Goal: Communication & Community: Answer question/provide support

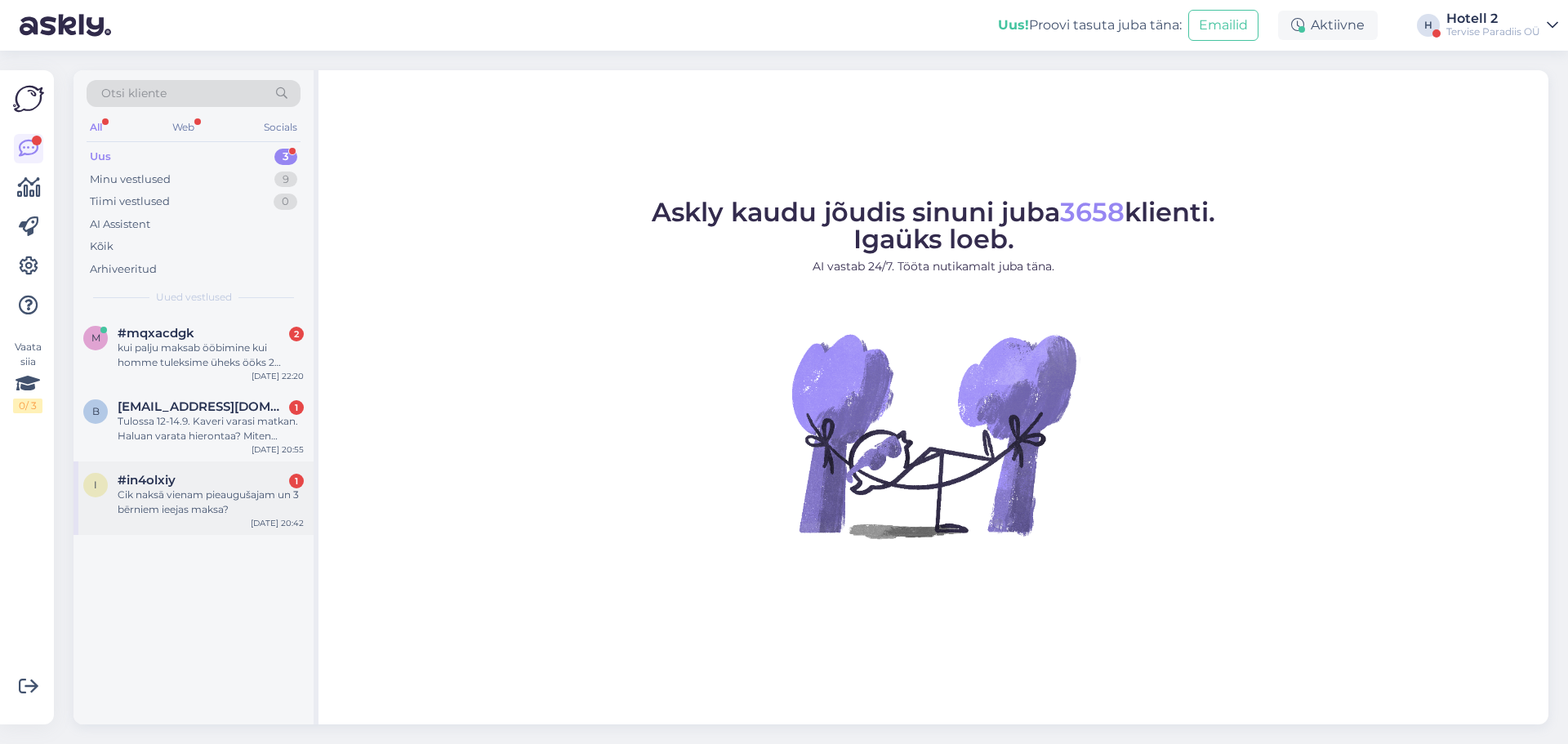
click at [227, 491] on div "Cik naksā vienam pieaugušajam un 3 bērniem ieejas maksa?" at bounding box center [210, 502] width 186 height 29
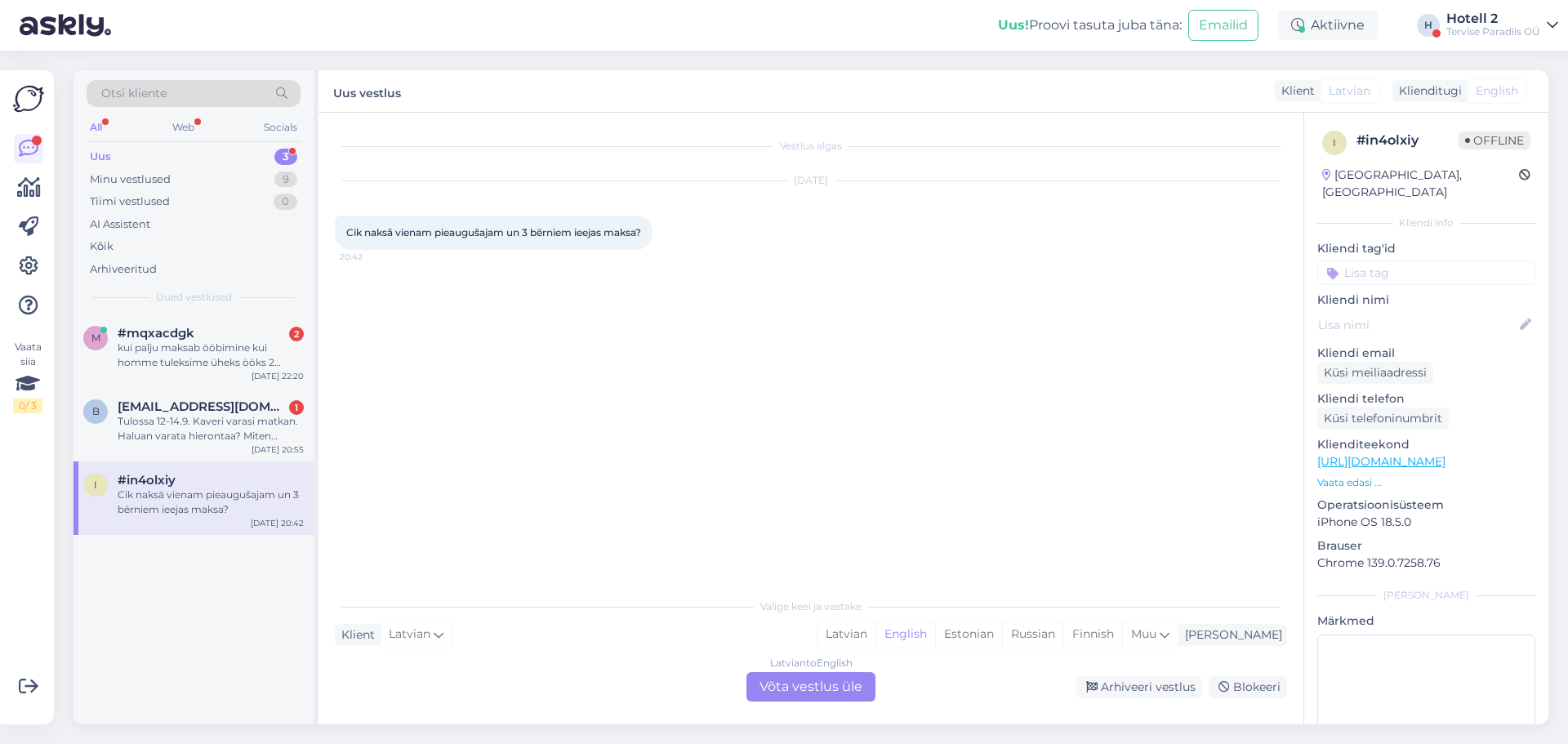
click at [794, 687] on div "Latvian to English Võta vestlus üle" at bounding box center [811, 687] width 129 height 29
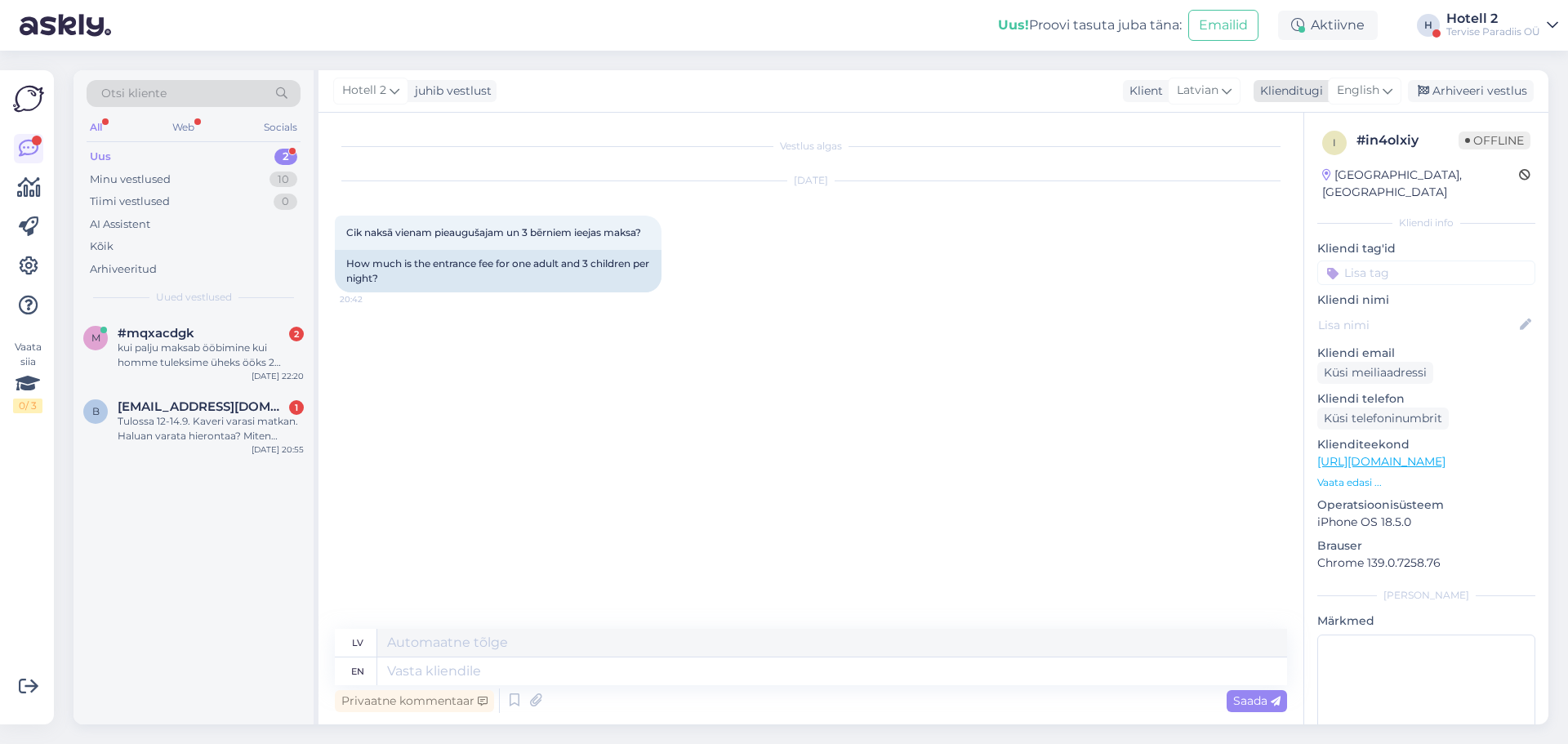
click at [1360, 92] on span "English" at bounding box center [1358, 91] width 43 height 18
type input "es"
click at [1276, 179] on link "Estonian" at bounding box center [1328, 189] width 179 height 26
click at [530, 665] on textarea at bounding box center [832, 671] width 910 height 28
type textarea "Tere!"
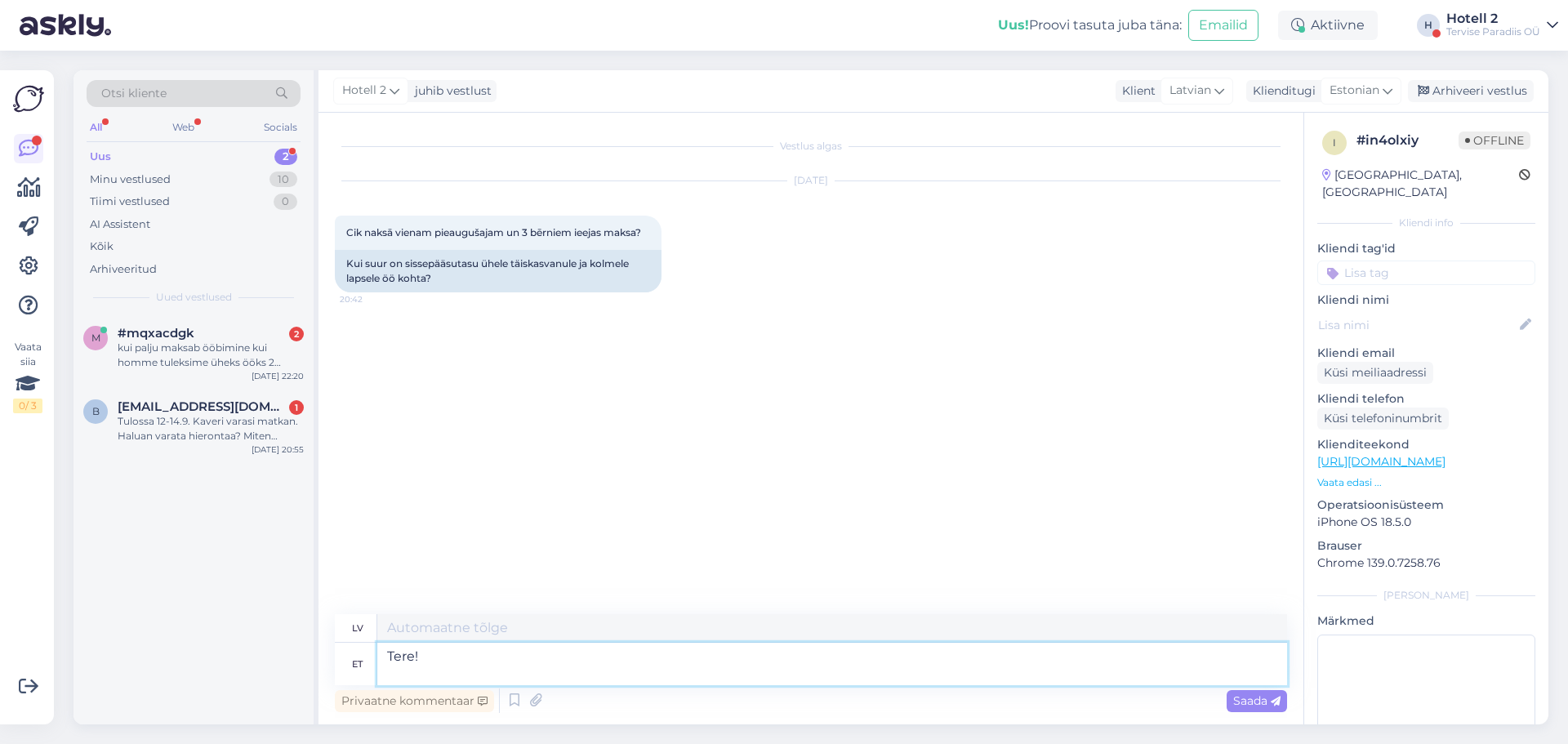
type textarea "Sveiki!"
type textarea "Tere! Et"
type textarea "Sveiki! En"
type textarea "Tere! Et öelda"
type textarea "Sveiki! Ko teikt"
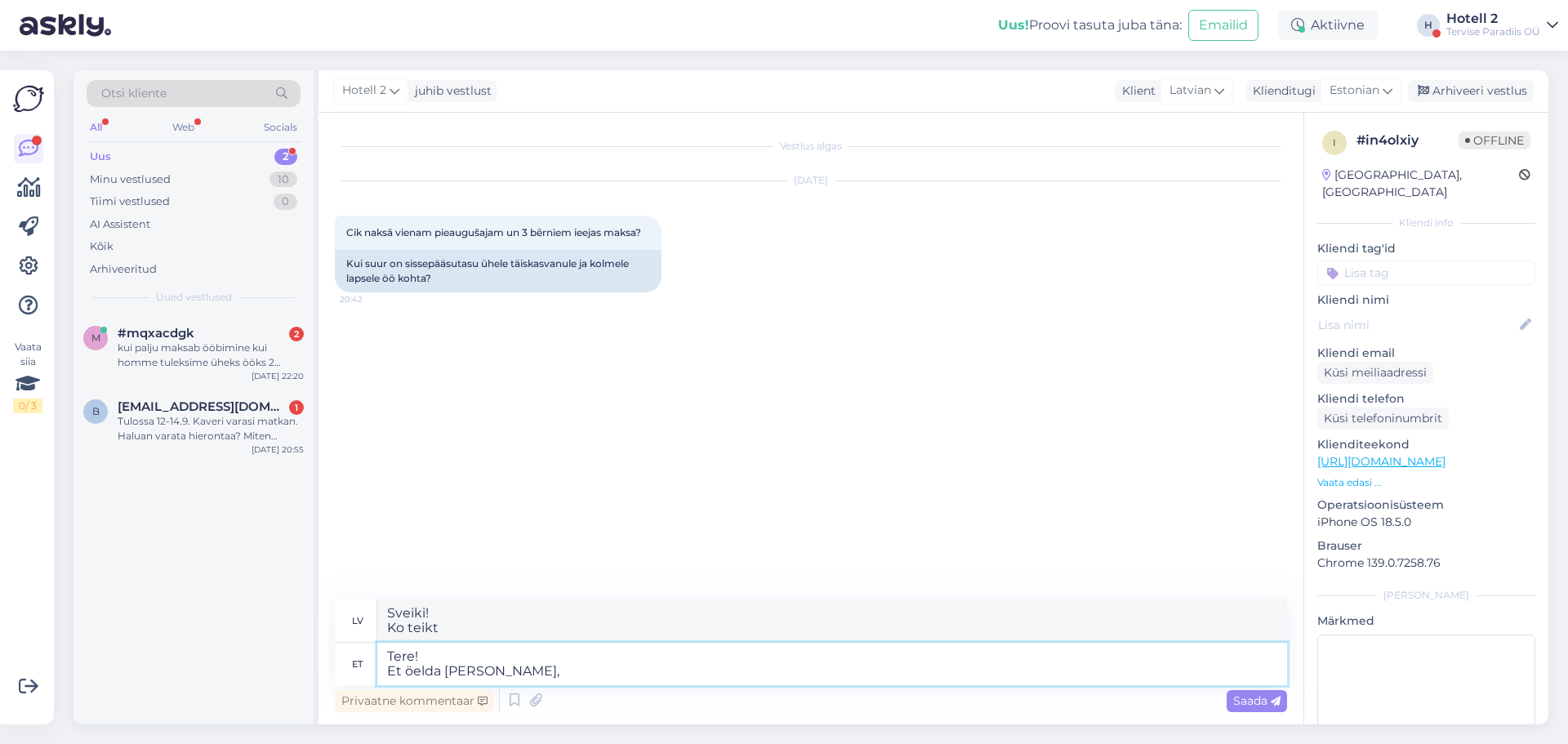
type textarea "Tere! Et öelda [PERSON_NAME],"
type textarea "Sveiki! Lai pateiktu cenu,"
type textarea "Tere! Et öelda [PERSON_NAME], [PERSON_NAME] m"
type textarea "Sveiki! Lai pateiktu cenu, man ir"
type textarea "Tere! Et öelda [PERSON_NAME], [PERSON_NAME] ma teadma"
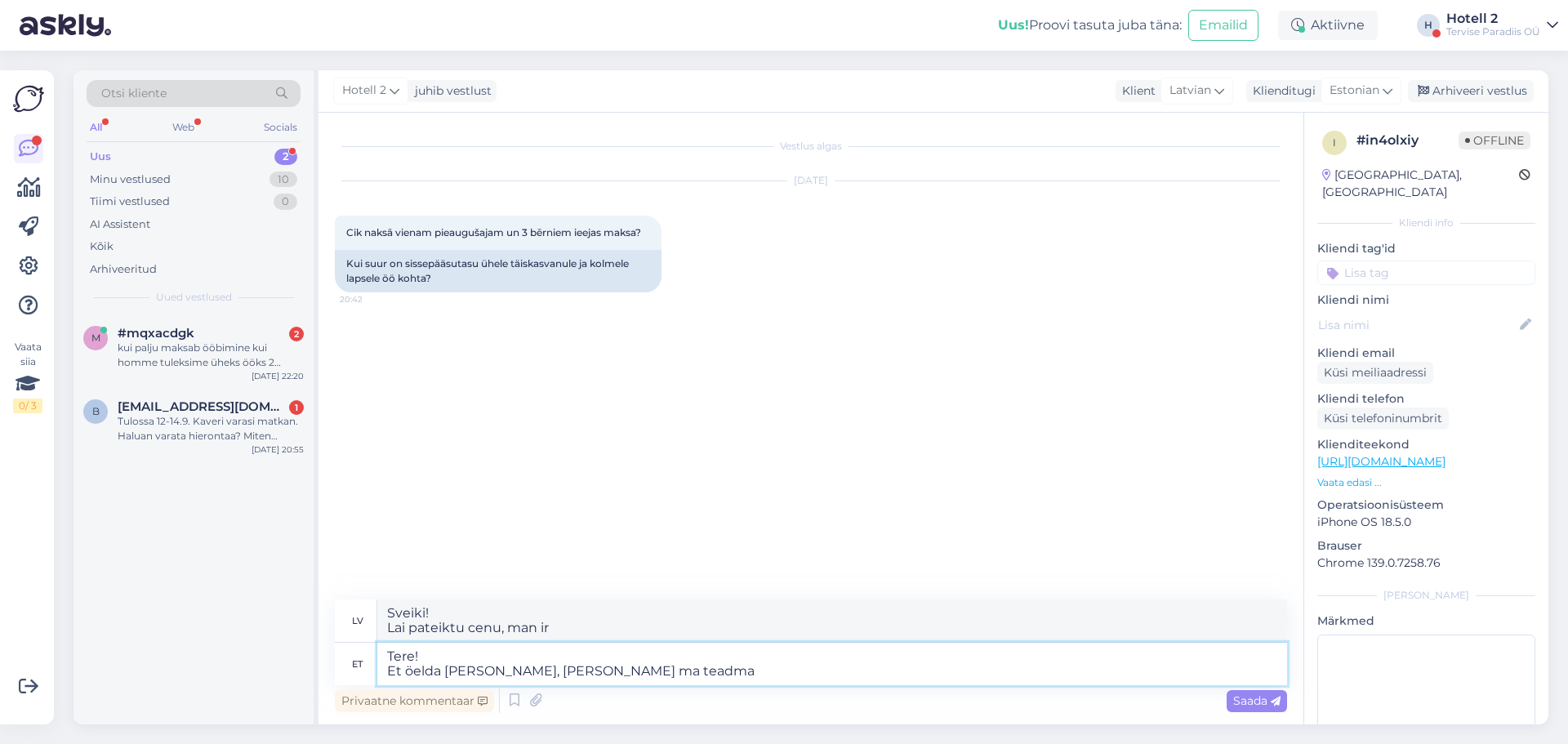
type textarea "Sveiki! Lai pateiktu cenu, man jāzina"
type textarea "Tere! Et öelda [PERSON_NAME], [PERSON_NAME] ma teadma mis"
type textarea "Sveiki! Lai pateiktu cenu, man jāzina, kas"
type textarea "Tere! Et öelda [PERSON_NAME], [PERSON_NAME] ma teadma mis kuupäev"
type textarea "Sveiki! Lai pateiktu cenu, man jāzina datums."
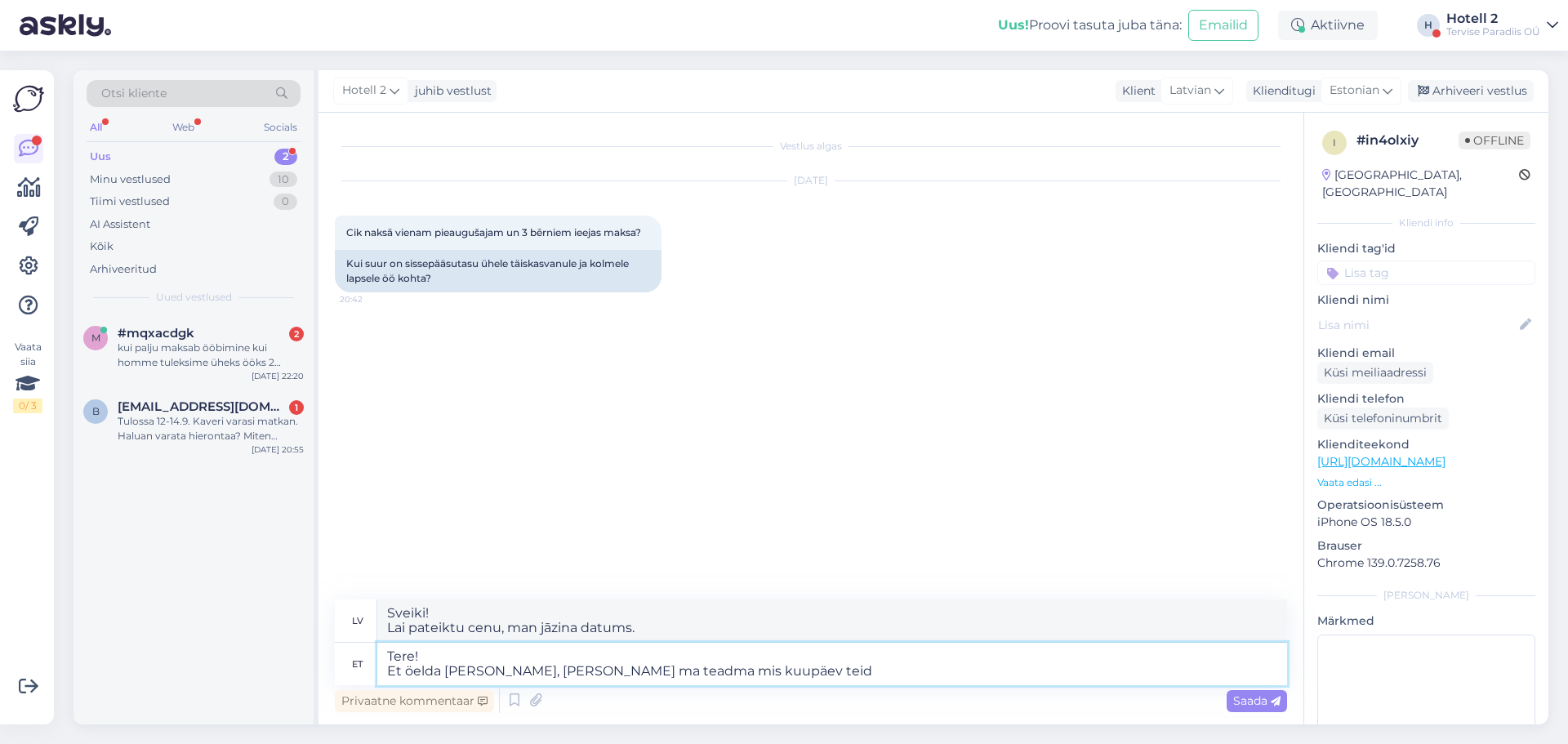
type textarea "Tere! Et öelda [PERSON_NAME], [PERSON_NAME] ma teadma mis kuupäev teid"
type textarea "Sveiki! Lai sniegtu jums cenu, man jāzina, kurā datumā jūs"
type textarea "Tere! Et öelda [PERSON_NAME], [PERSON_NAME] ma teadma mis kuupäev teid huvitab"
type textarea "Sveiki! Lai sniegtu jums cenu, man jāzina, kurš datums jūs interesē."
type textarea "Tere! Et öelda [PERSON_NAME], [PERSON_NAME] ma teadma mis kuupäev teid huvitab?"
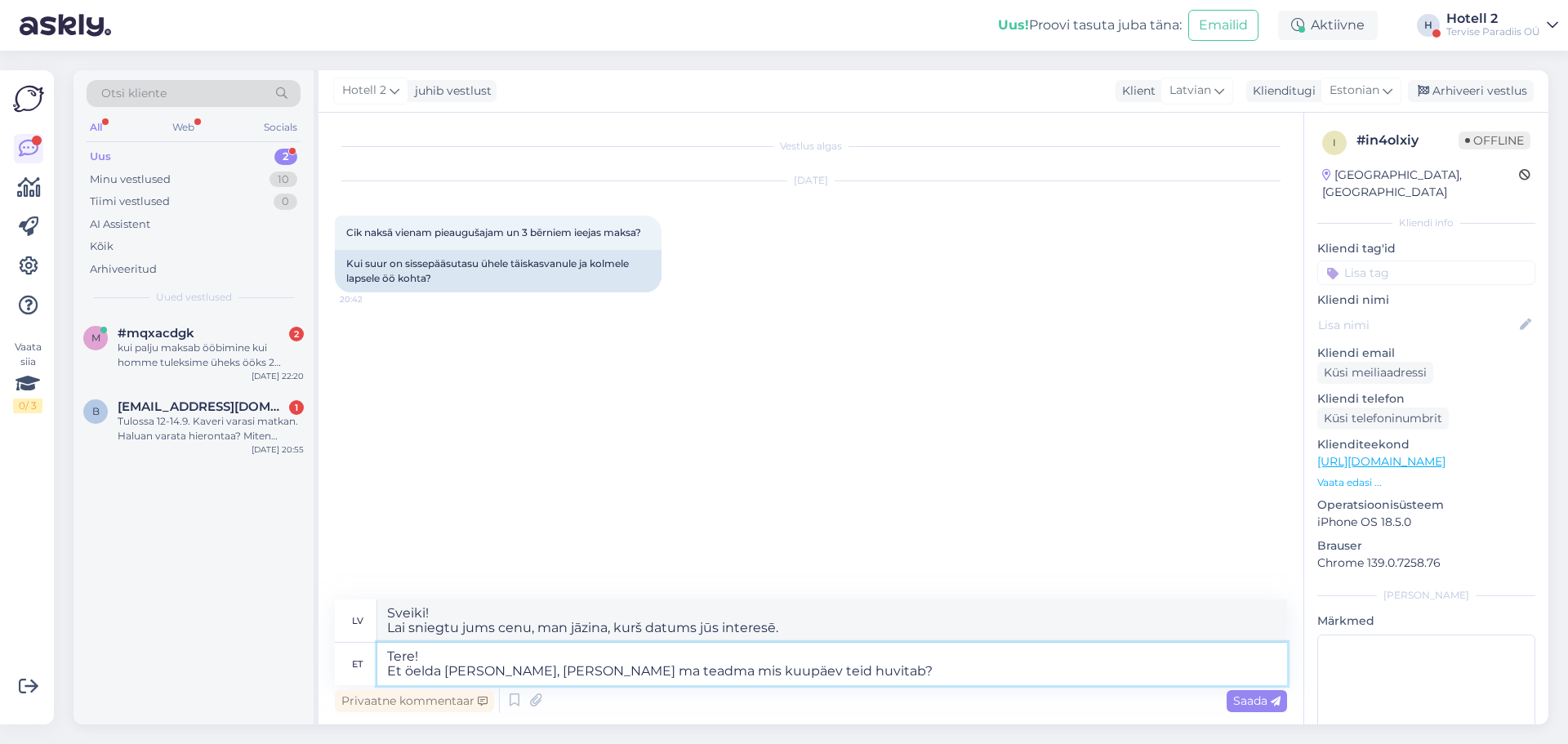
type textarea "Sveiki! Lai sniegtu jums cenu, man jāzina, kurš datums jūs interesē?"
type textarea "Tere! Et öelda [PERSON_NAME], [PERSON_NAME] ma teadma mis kuupäev teid huvitab?"
click at [1250, 698] on span "Saada" at bounding box center [1257, 701] width 47 height 14
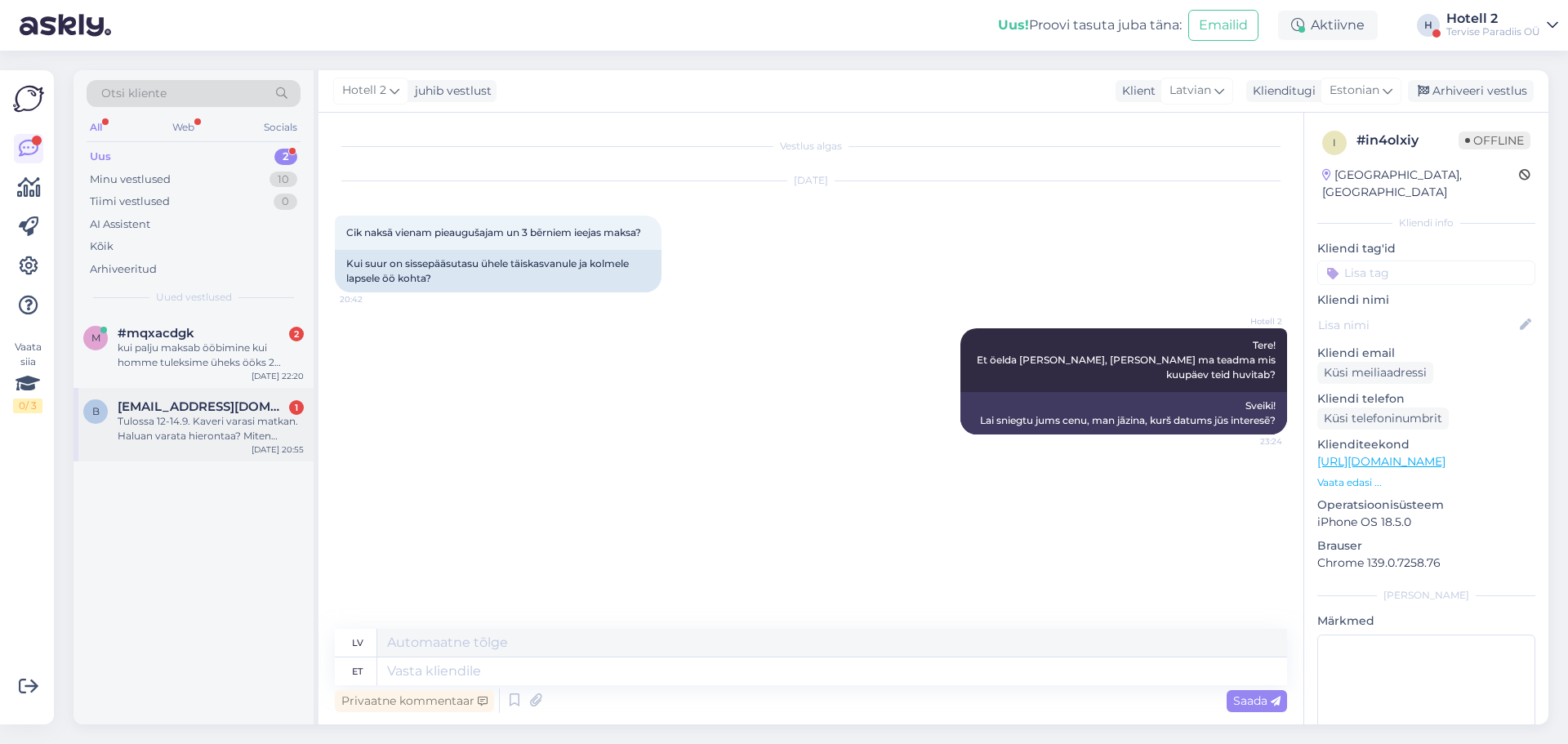
click at [216, 412] on span "[EMAIL_ADDRESS][DOMAIN_NAME]" at bounding box center [202, 407] width 169 height 14
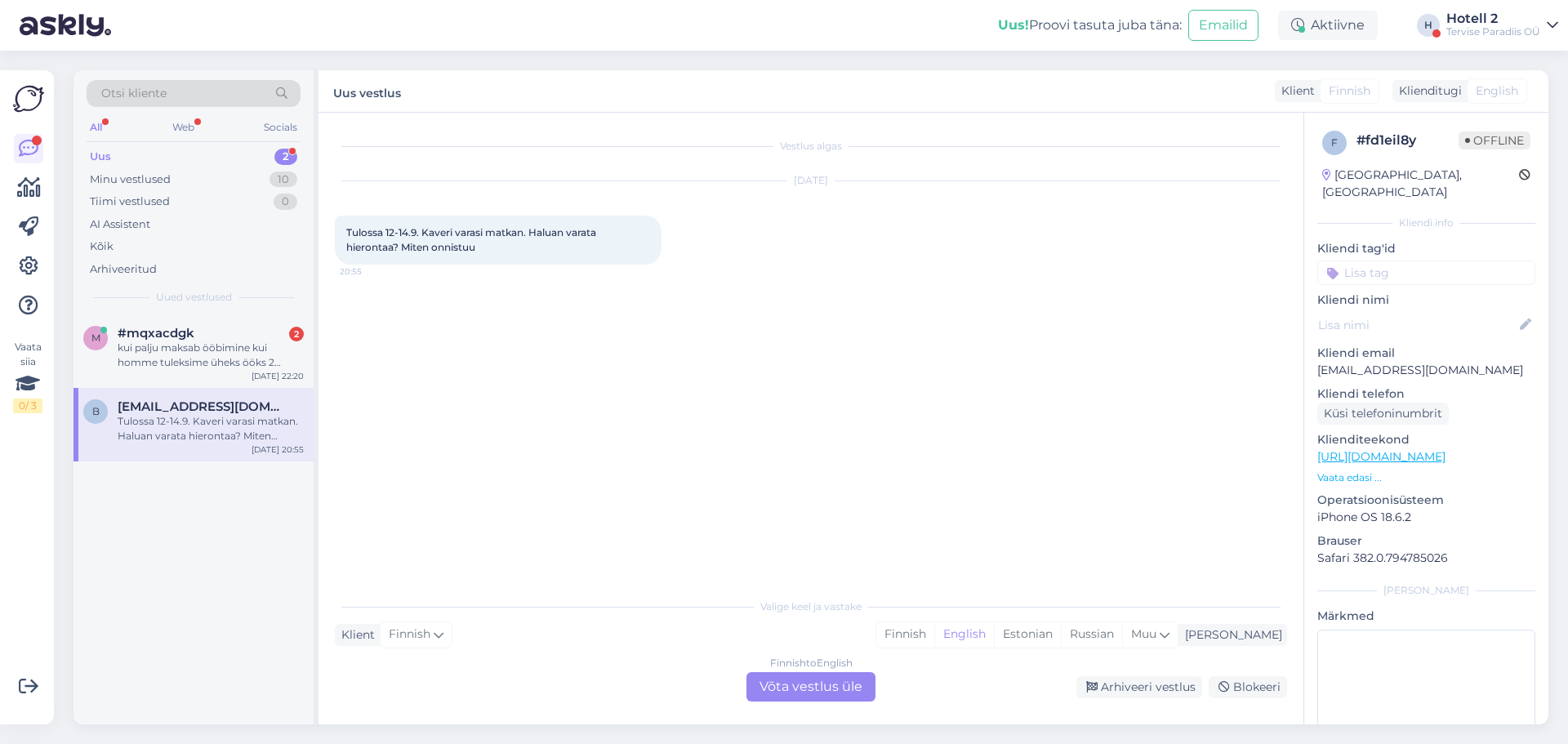
click at [783, 681] on div "Finnish to English Võta vestlus üle" at bounding box center [811, 687] width 129 height 29
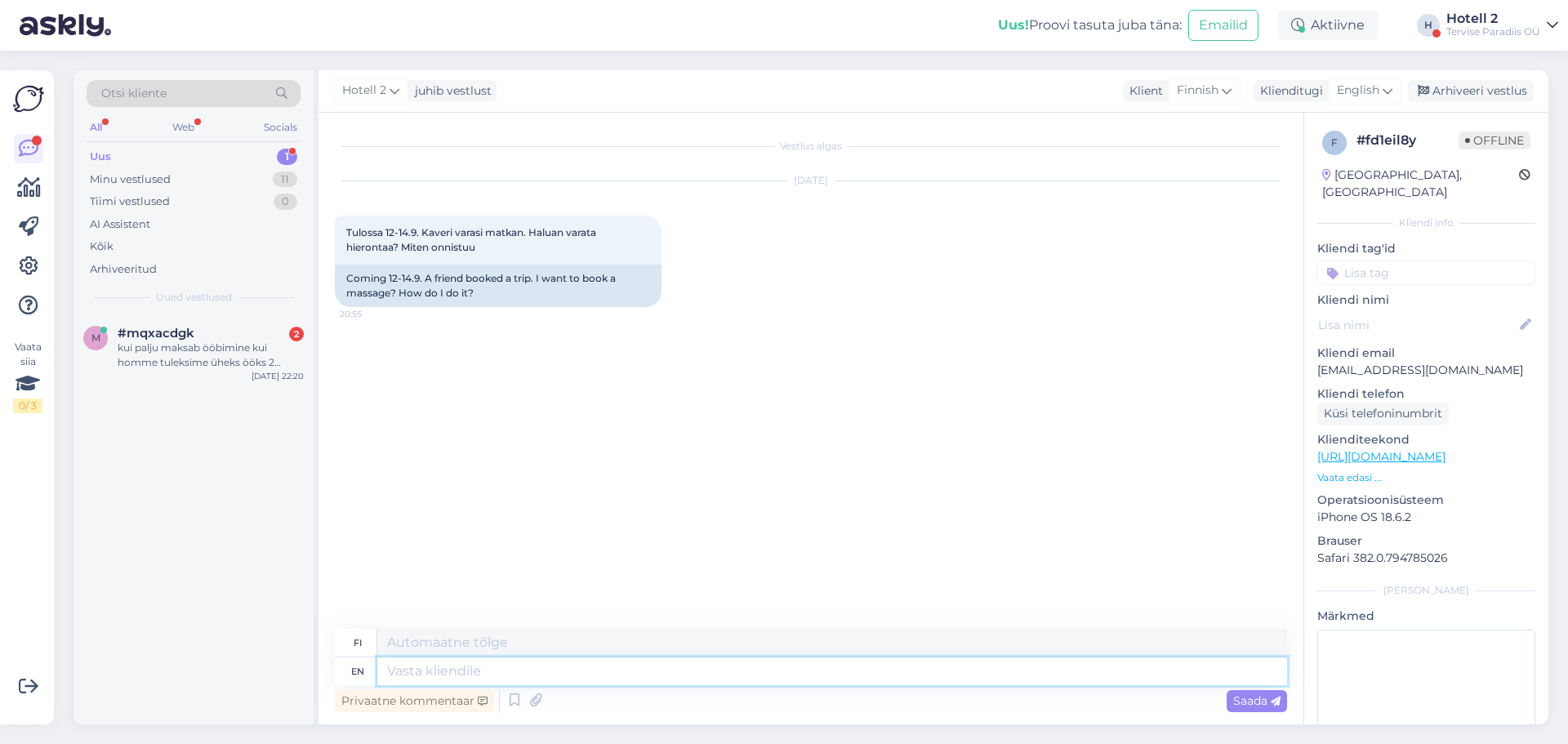
click at [652, 673] on textarea at bounding box center [832, 671] width 910 height 28
click at [1389, 87] on icon at bounding box center [1388, 91] width 10 height 18
click at [1296, 181] on link "Estonian" at bounding box center [1328, 189] width 179 height 26
click at [513, 664] on textarea at bounding box center [832, 671] width 910 height 28
click at [504, 665] on textarea at bounding box center [832, 671] width 910 height 28
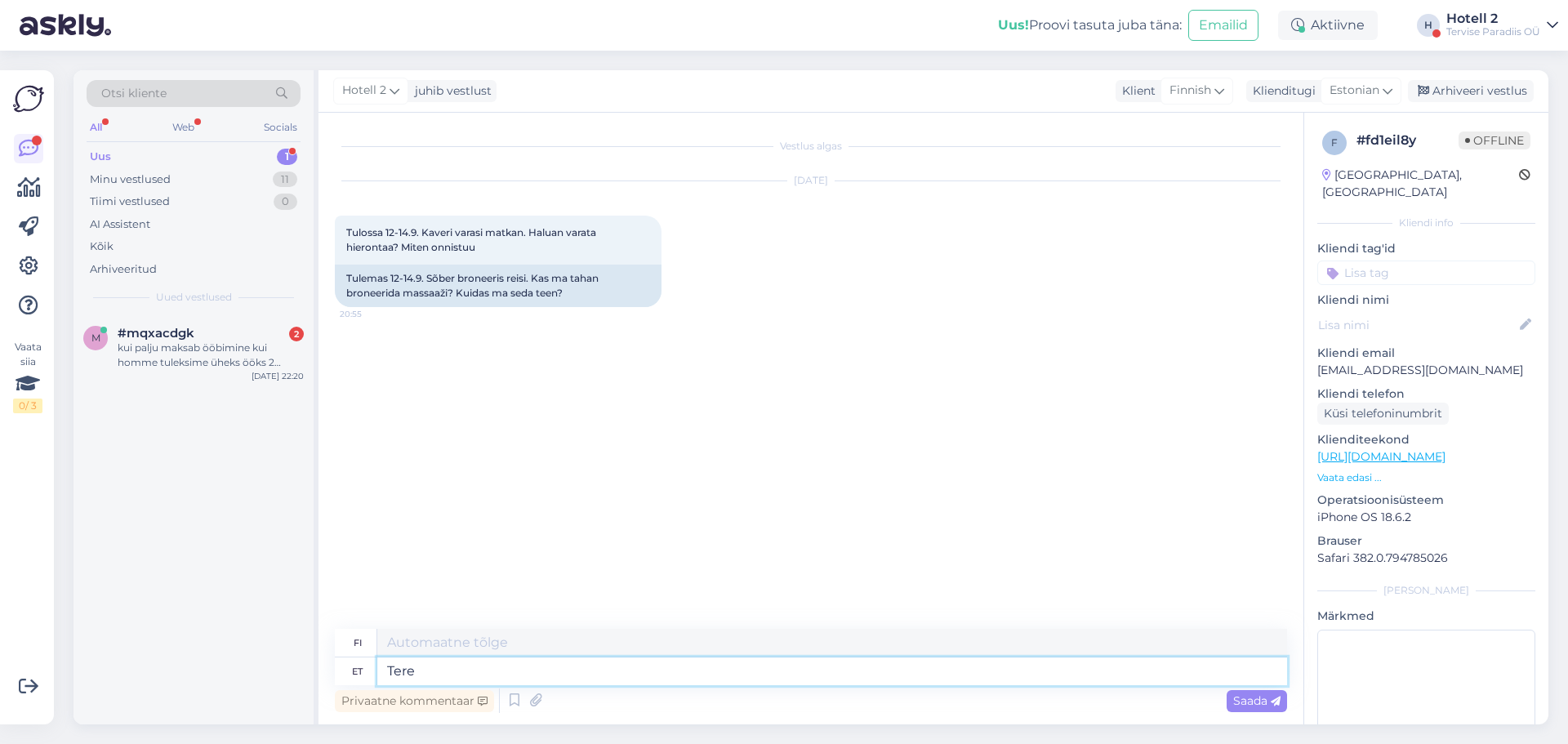
type textarea "Tere"
type textarea "Hei"
type textarea "Tere! K"
type textarea "Hei!"
type textarea "Tere! Kui s"
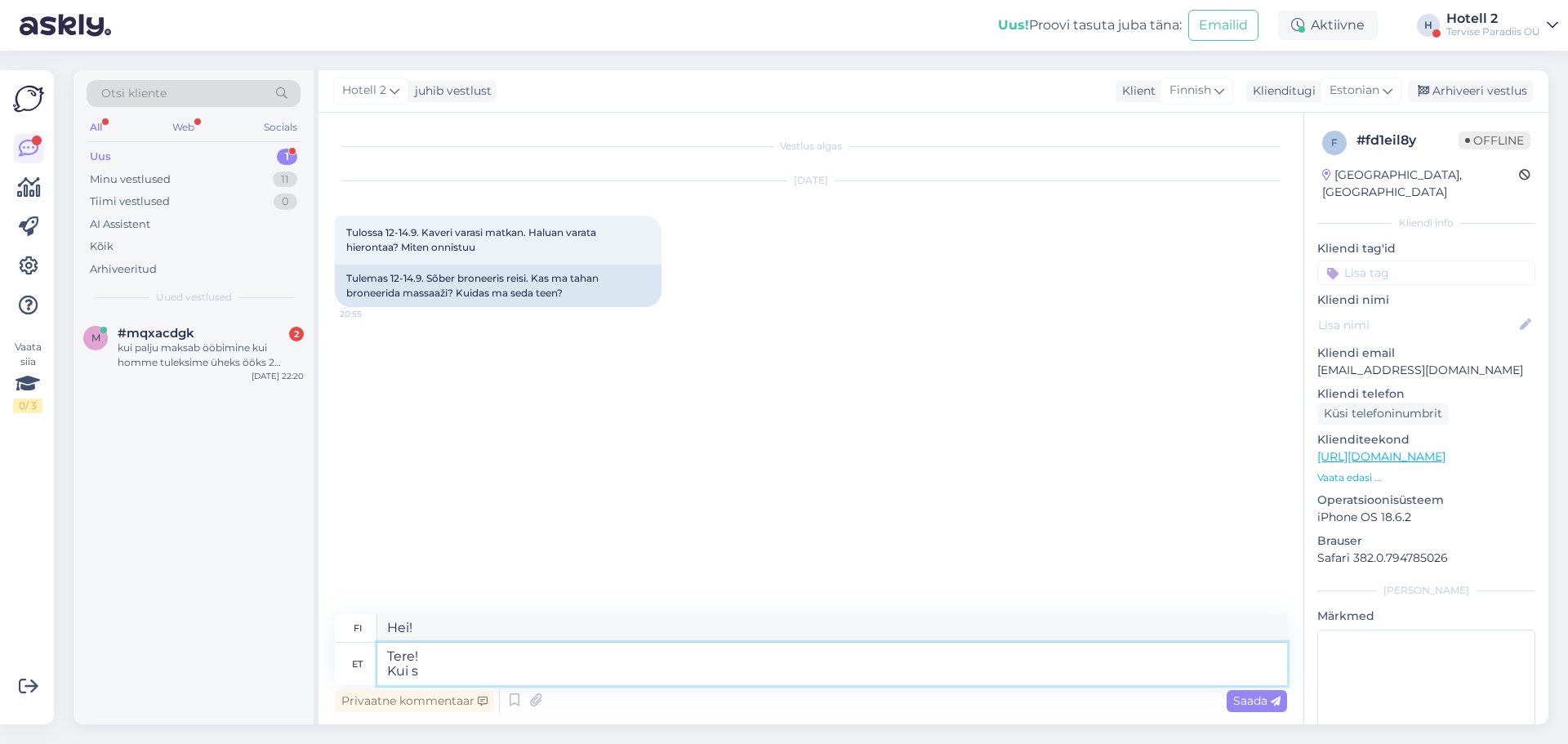
type textarea "Hei! [PERSON_NAME]"
type textarea "Tere! Kui soovite"
type textarea "Hei! [PERSON_NAME] haluat"
type textarea "Tere! Kui soovite hoolitsusi"
type textarea "Hei! [PERSON_NAME] haluat hoitoja"
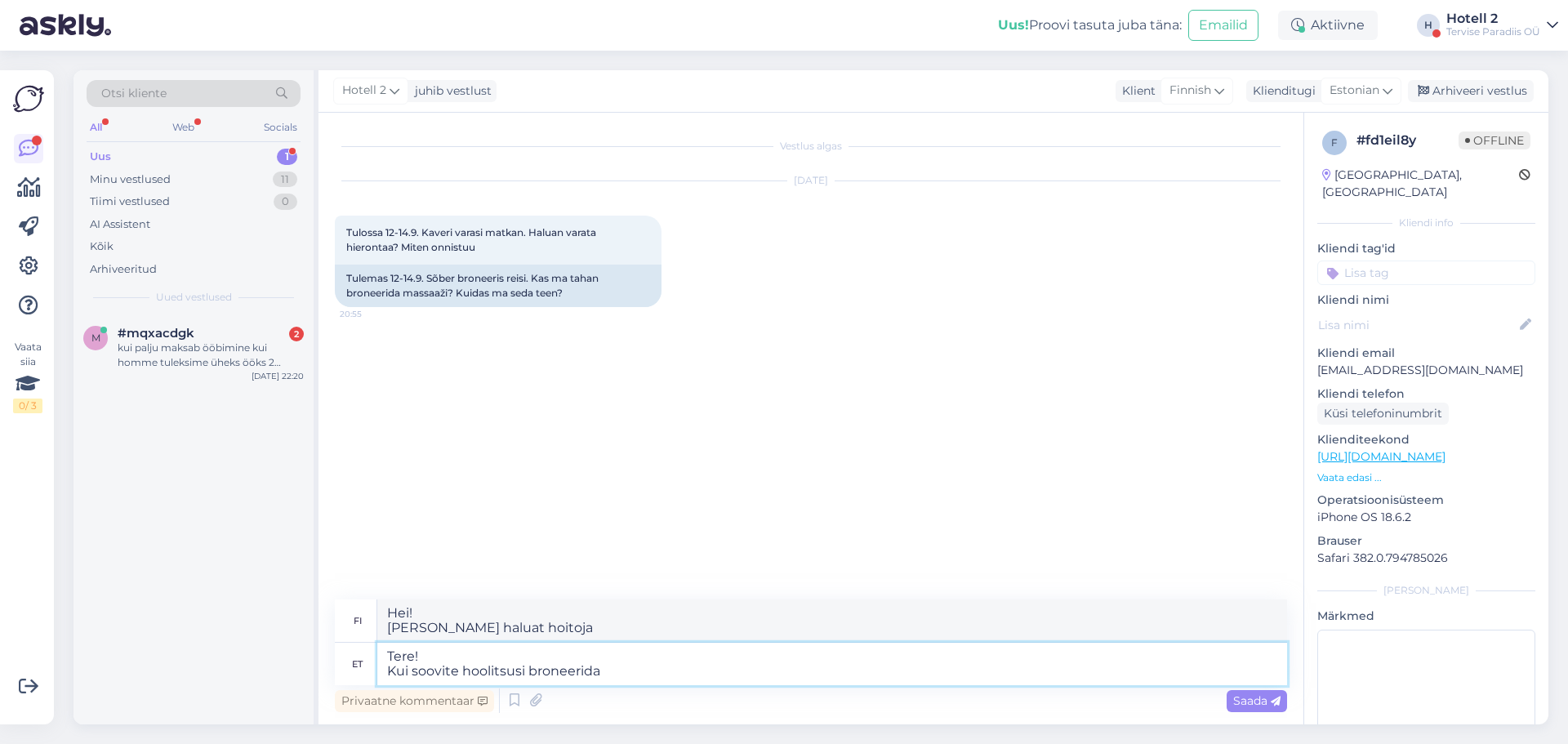
type textarea "Tere! Kui soovite hoolitsusi broneerida"
type textarea "Hei! [PERSON_NAME] haluat varata hoitoja"
type textarea "Tere! Kui soovite hoolitsusi broneerida siis sa"
type textarea "Hei! [PERSON_NAME] haluat varata hoitoja,"
type textarea "Tere! Kui soovite hoolitsusi broneerida siis saate s"
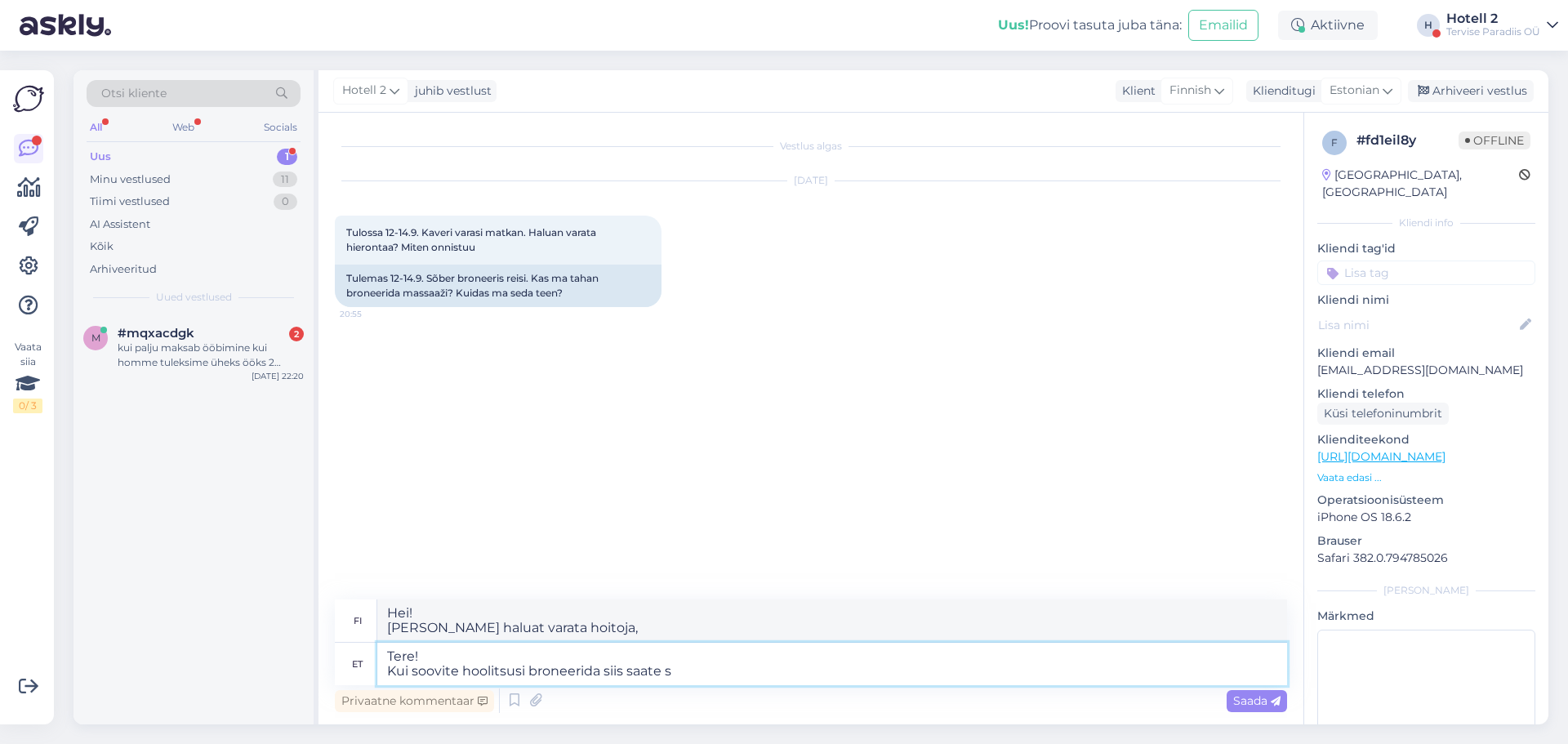
type textarea "Hei! [PERSON_NAME] haluat varata hoitoja, [PERSON_NAME]"
type textarea "Tere! Kui soovite hoolitsusi broneerida siis saate seda"
type textarea "Hei! [PERSON_NAME] haluat varata hoitoja, [PERSON_NAME] tehdä niin"
type textarea "Tere! Kui soovite hoolitsusi broneerida siis saate [PERSON_NAME] kas"
type textarea "Hei! [PERSON_NAME] haluat varata hoitoja, [PERSON_NAME] tehdä sen joko"
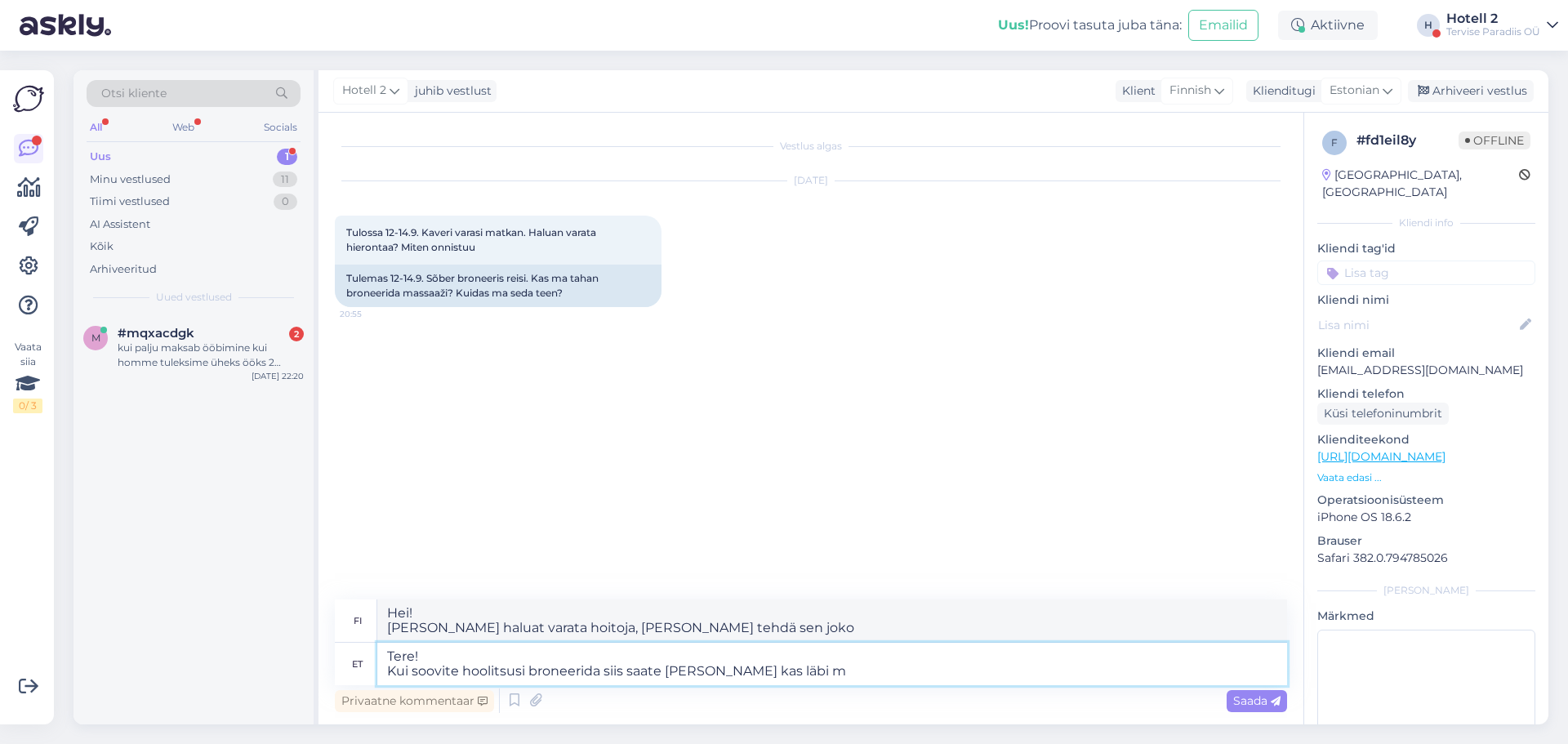
type textarea "Tere! Kui soovite hoolitsusi broneerida siis saate [PERSON_NAME] kas läbi me"
type textarea "Hei! [PERSON_NAME] haluat varata hoitoja, [PERSON_NAME] tehdä sen joko kautta"
type textarea "Tere! Kui soovite hoolitsusi broneerida siis saate [PERSON_NAME] kas [PERSON_NA…"
type textarea "Hei! [PERSON_NAME] haluat varata hoitoja, [PERSON_NAME] tehdä sen joko sähköpos…"
type textarea "Tere! Kui soovite hoolitsusi broneerida siis saate [PERSON_NAME] kas läbi [PERS…"
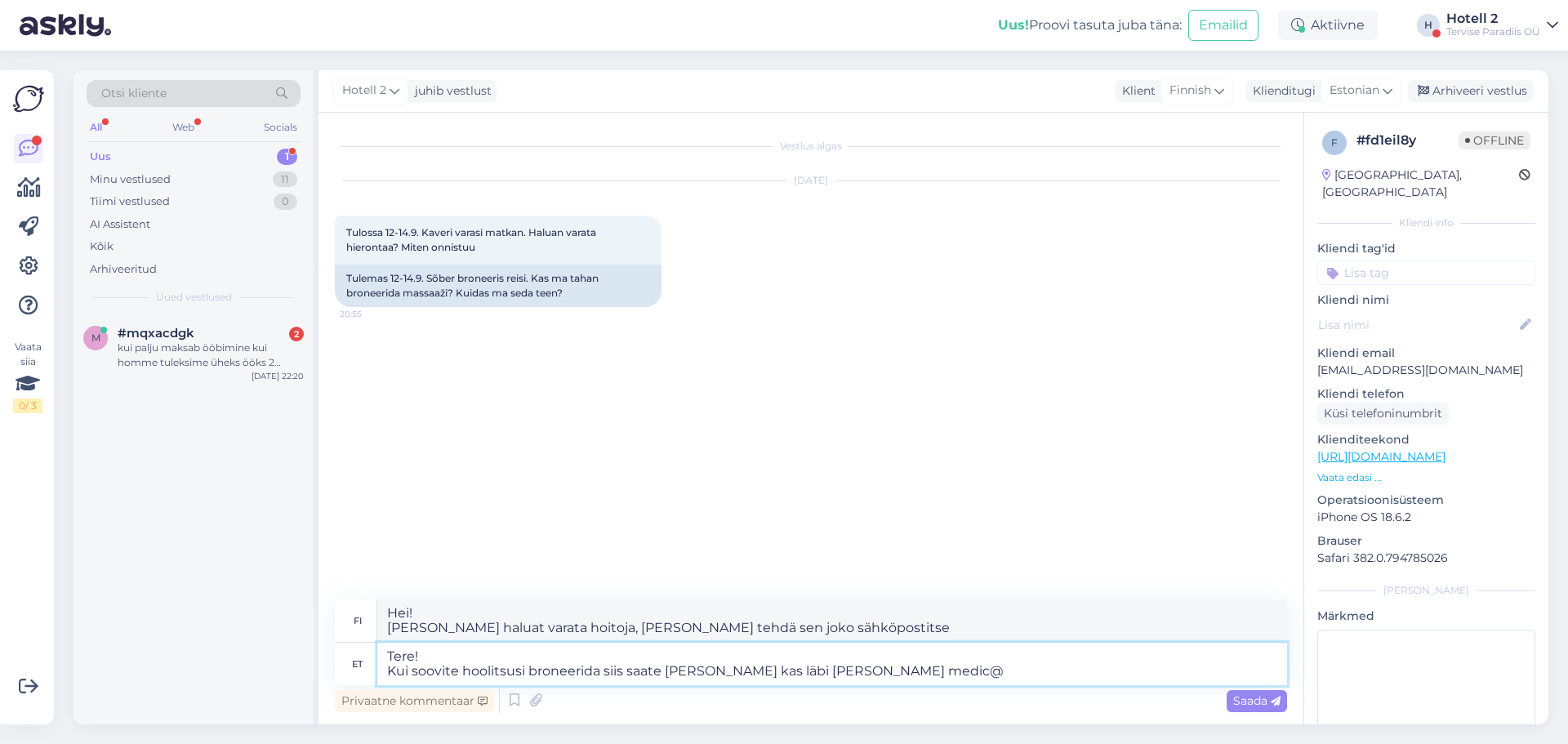
type textarea "Hei! [PERSON_NAME] haluat varata hoitoja, [PERSON_NAME] tehdä sen joko sähköpos…"
type textarea "Tere! Kui soovite hoolitsusi broneerida siis saate [PERSON_NAME] kas läbi [PERS…"
type textarea "Hei! [PERSON_NAME] haluat varata hoitoja, [PERSON_NAME] tehdä sen joko sähköpos…"
type textarea "Tere! Kui soovite hoolitsusi broneerida siis saate [PERSON_NAME] kas läbi [PERS…"
type textarea "Hei! [PERSON_NAME] haluat varata hoitoja, [PERSON_NAME] tehdä sen joko sähköpos…"
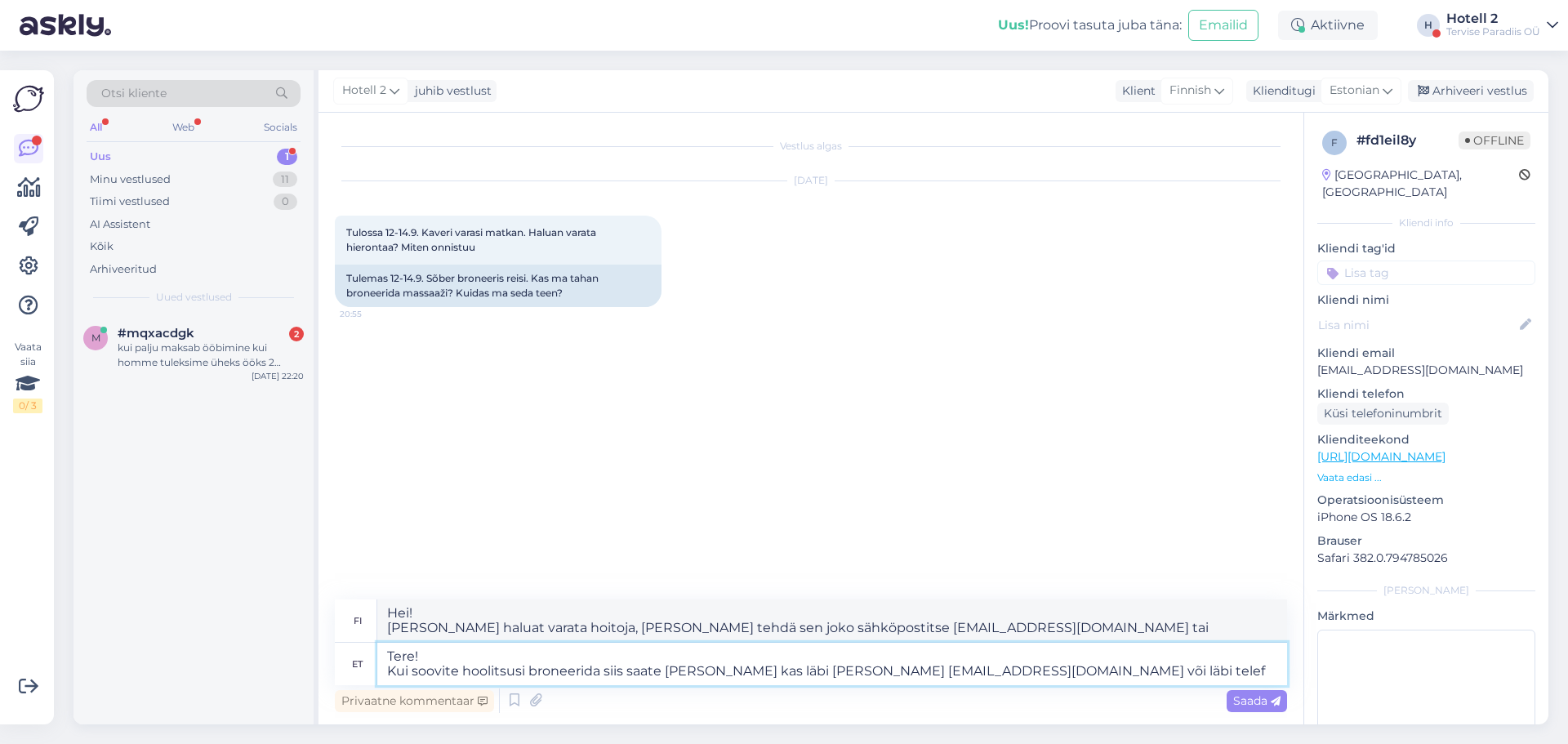
type textarea "Tere! Kui soovite hoolitsusi broneerida siis saate [PERSON_NAME] kas läbi [PERS…"
type textarea "Hei! [PERSON_NAME] haluat varata hoitoja, [PERSON_NAME] tehdä sen joko sähköpos…"
type textarea "Tere! Kui soovite hoolitsusi broneerida siis saate [PERSON_NAME] kas läbi [PERS…"
type textarea "Hei! [PERSON_NAME] haluat varata hoitoja, [PERSON_NAME] tehdä sen joko sähköpos…"
type textarea "Tere! Kui soovite hoolitsusi broneerida siis saate [PERSON_NAME] kas läbi [PERS…"
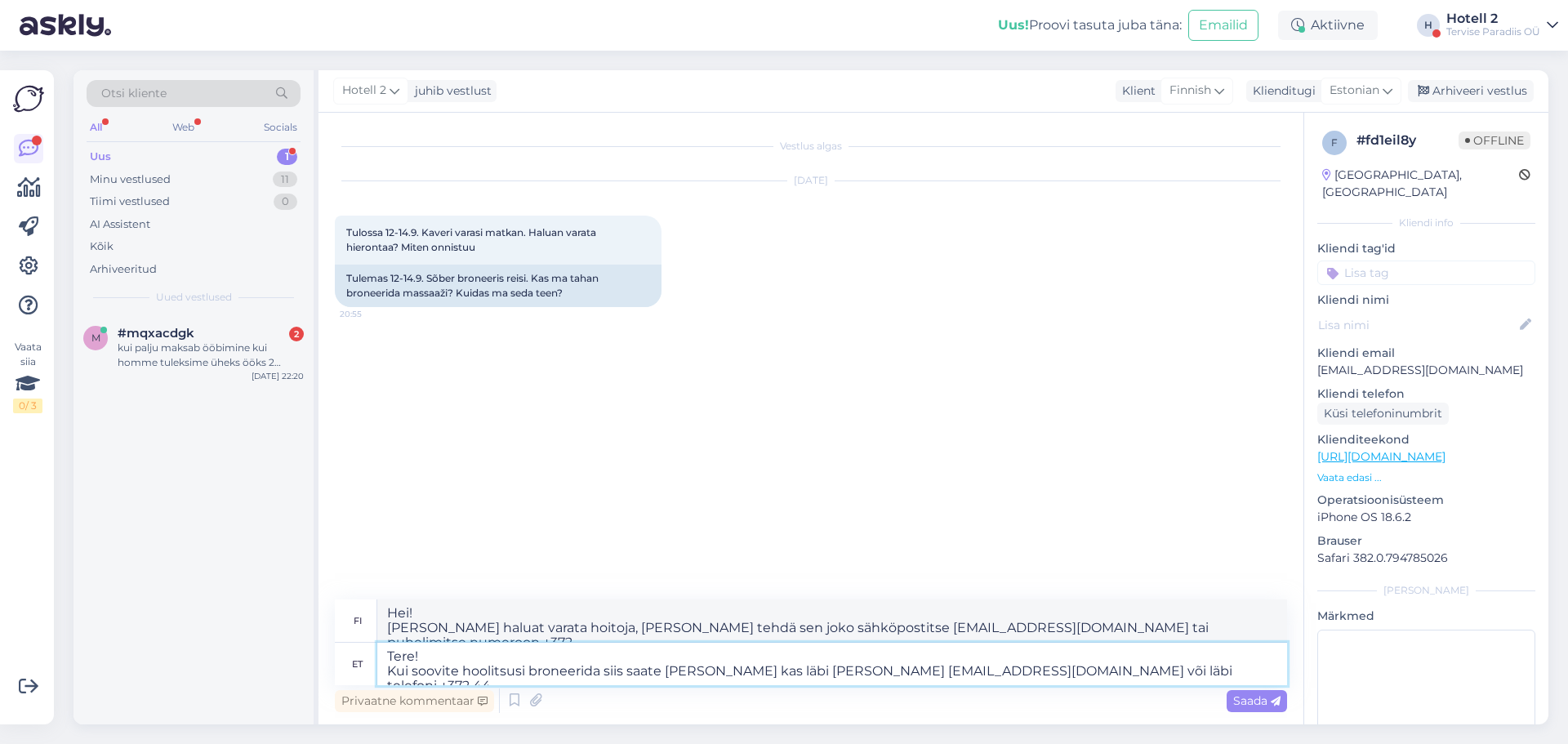
type textarea "Hei! [PERSON_NAME] haluat varata hoitoja, [PERSON_NAME] tehdä sen joko sähköpos…"
type textarea "Tere! Kui soovite hoolitsusi broneerida siis saate [PERSON_NAME] kas läbi [PERS…"
type textarea "Hei! [PERSON_NAME] haluat varata hoitoja, [PERSON_NAME] tehdä sen joko sähköpos…"
type textarea "Tere! Kui soovite hoolitsusi broneerida siis saate [PERSON_NAME] kas läbi [PERS…"
type textarea "Hei! [PERSON_NAME] haluat varata hoitoja, [PERSON_NAME] tehdä sen joko sähköpos…"
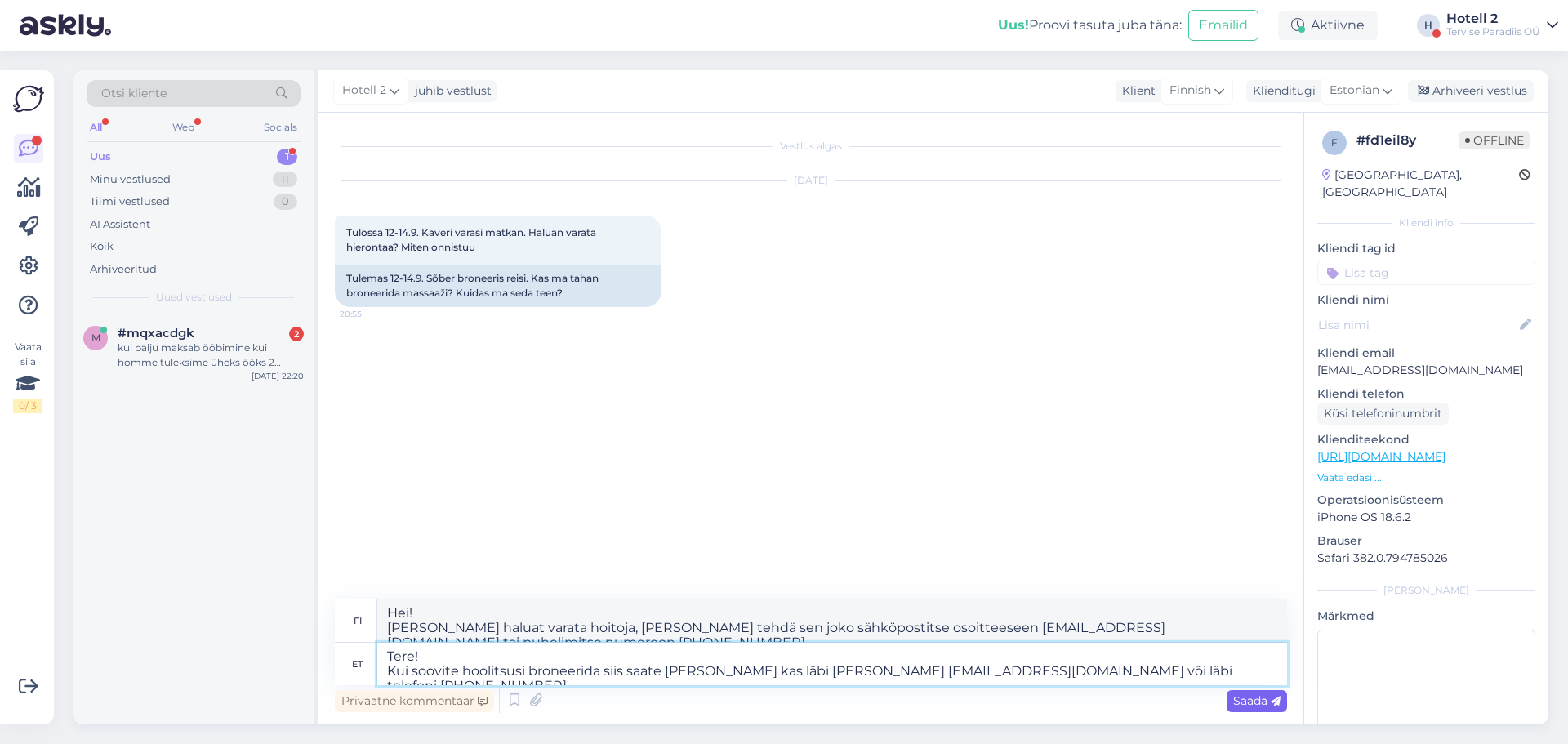
type textarea "Tere! Kui soovite hoolitsusi broneerida siis saate [PERSON_NAME] kas läbi [PERS…"
click at [1251, 706] on span "Saada" at bounding box center [1257, 701] width 47 height 14
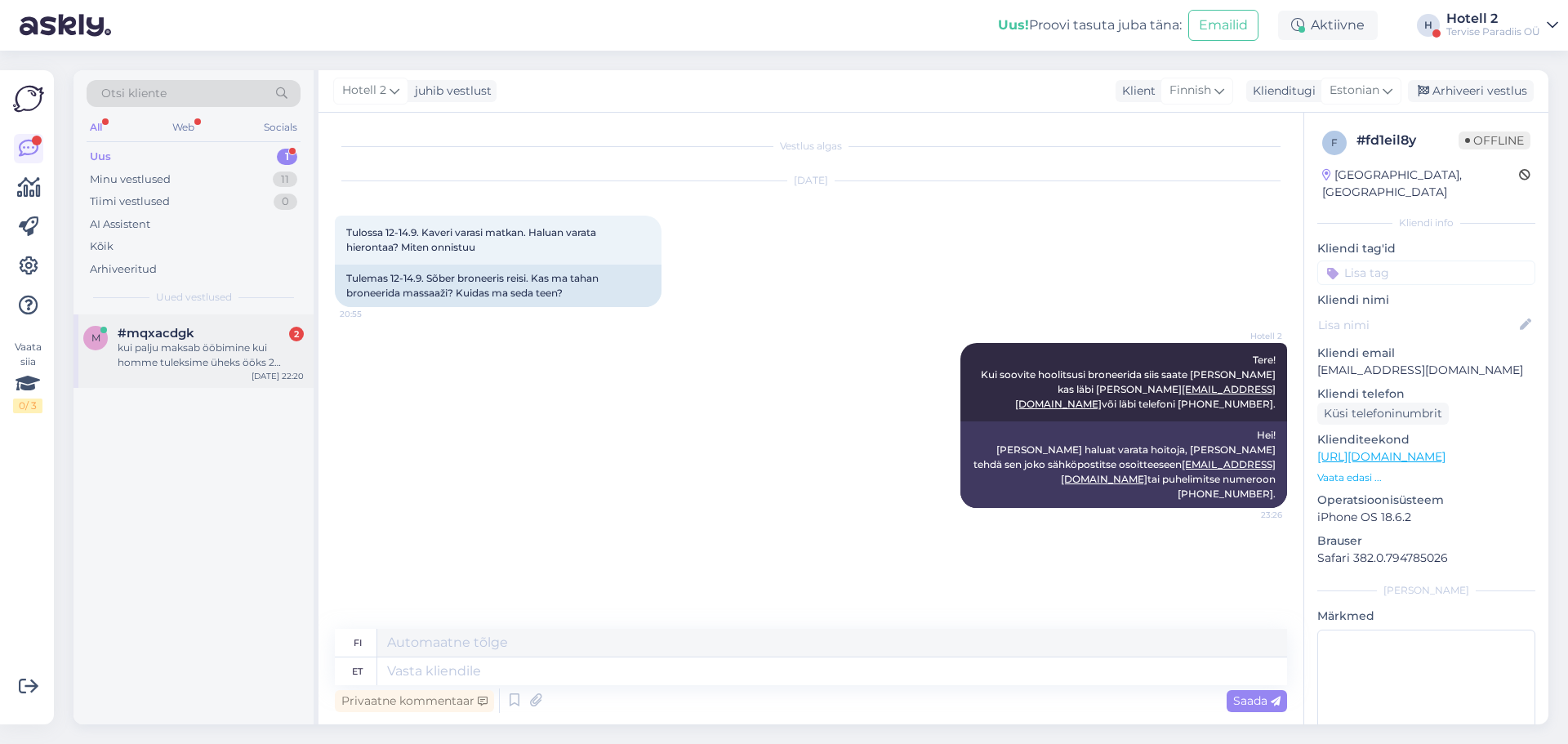
click at [231, 340] on div "#mqxacdgk 2 kui palju maksab ööbimine kui homme tuleksime üheks ööks 2 täiskasv…" at bounding box center [210, 348] width 186 height 44
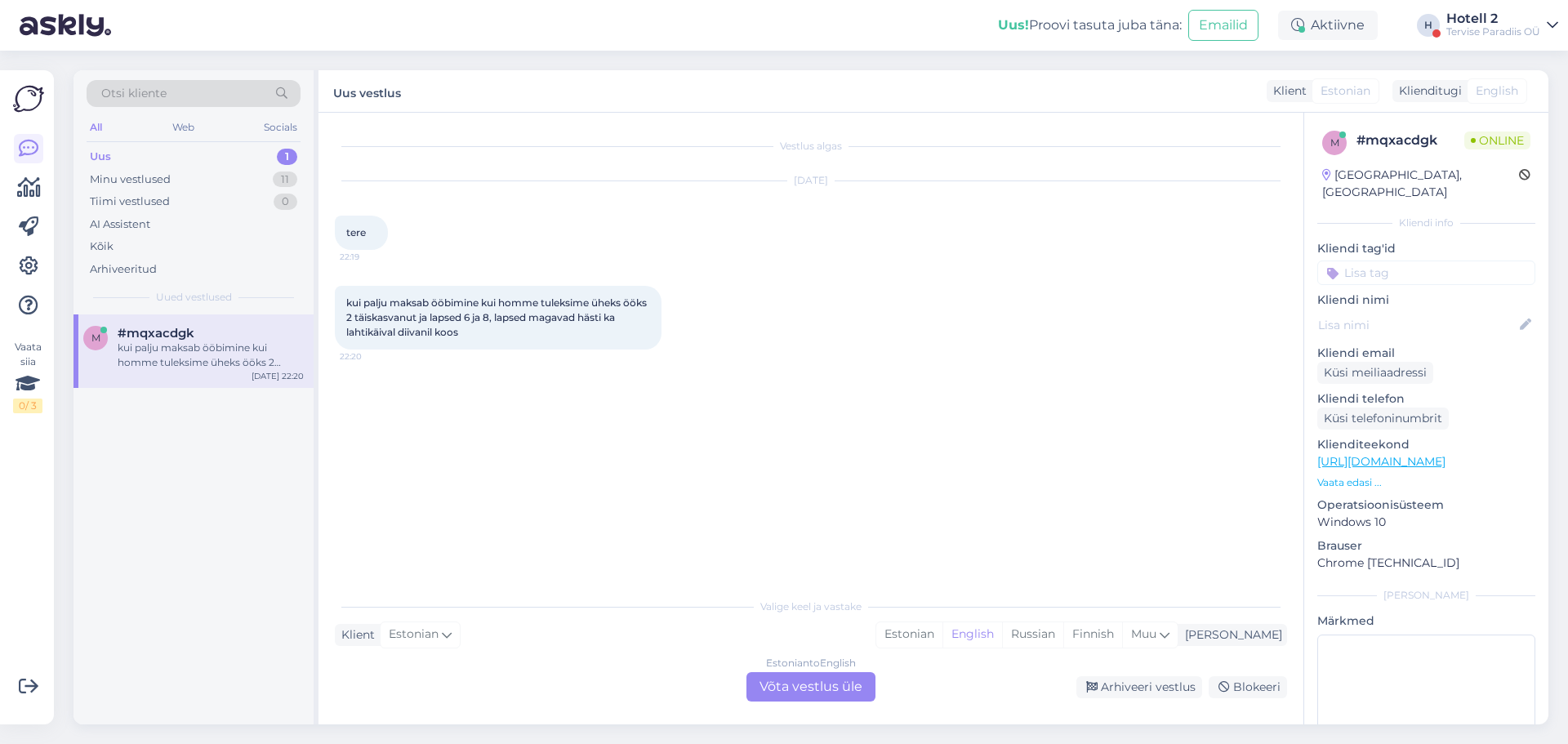
click at [779, 688] on div "Estonian to English Võta vestlus üle" at bounding box center [811, 687] width 129 height 29
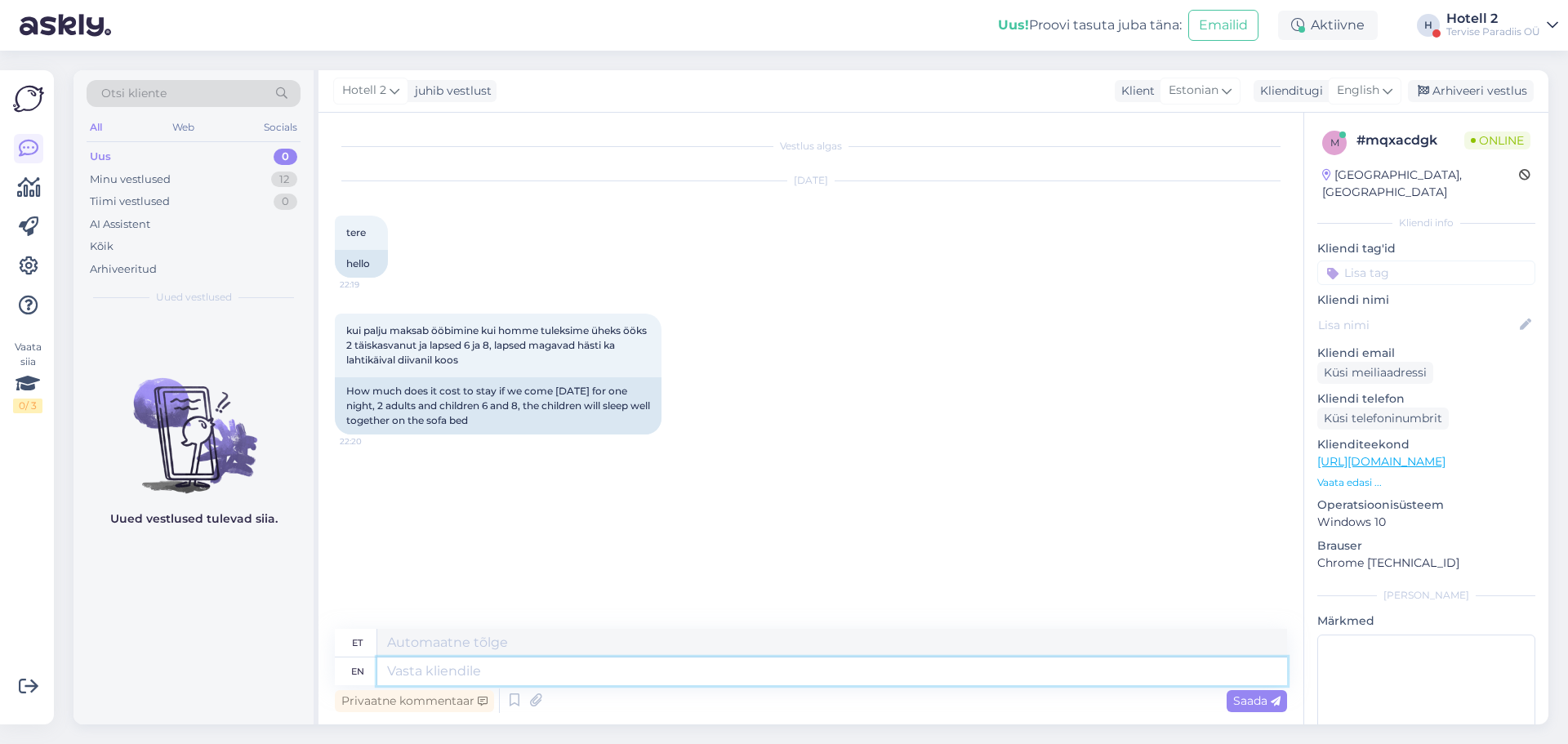
click at [703, 674] on textarea at bounding box center [832, 671] width 910 height 28
click at [1362, 84] on span "English" at bounding box center [1358, 91] width 43 height 18
click at [1297, 190] on link "Estonian" at bounding box center [1328, 189] width 179 height 26
click at [457, 661] on textarea at bounding box center [810, 668] width 953 height 34
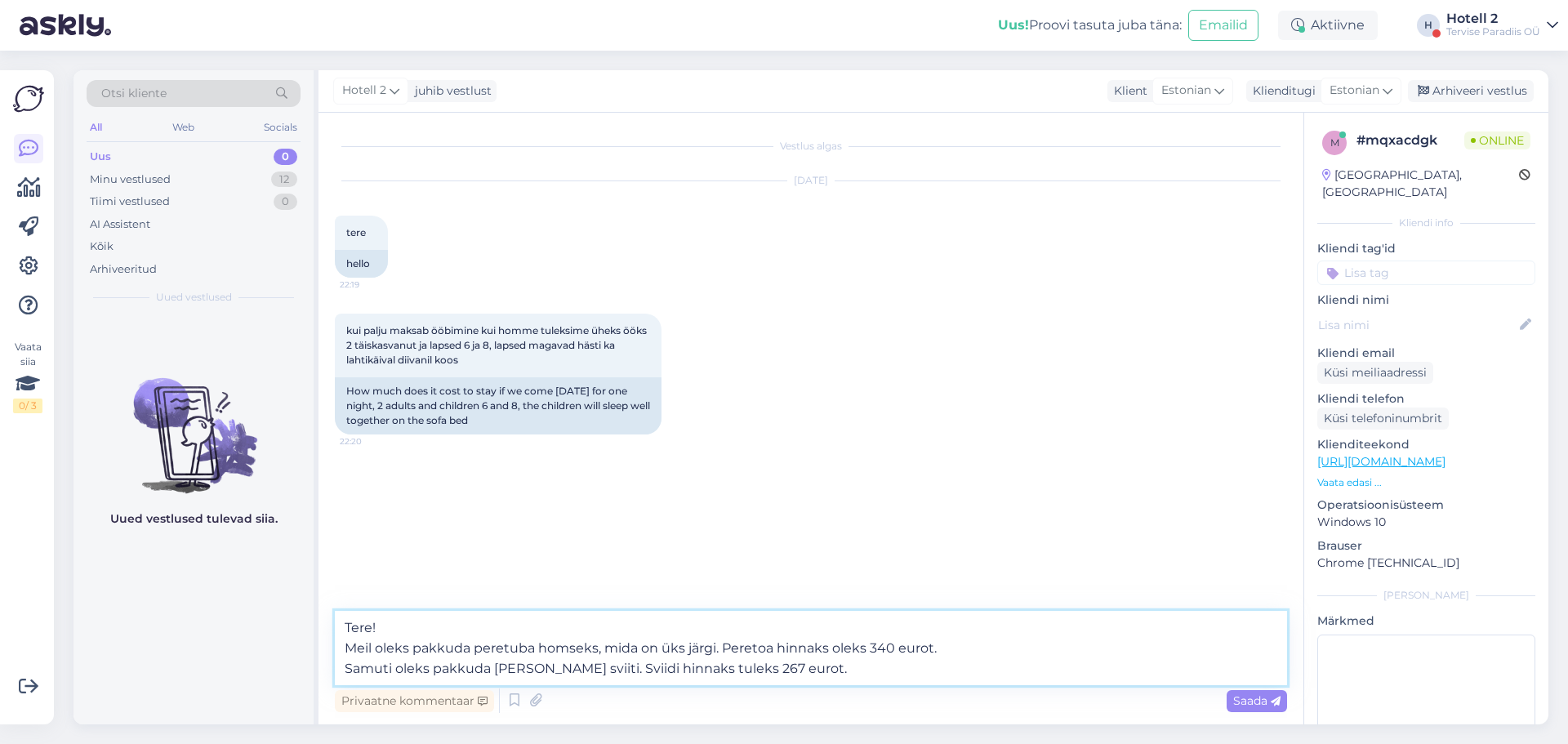
type textarea "Tere! Meil oleks pakkuda peretuba homseks, mida on üks järgi. Peretoa hinnaks o…"
click at [1251, 699] on span "Saada" at bounding box center [1257, 701] width 47 height 14
